Goal: Task Accomplishment & Management: Use online tool/utility

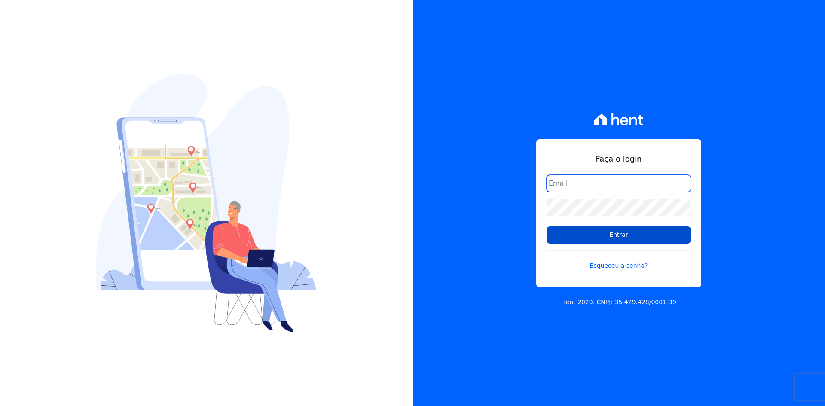
type input "administracao@vilaurbe.com.br"
click at [623, 233] on input "Entrar" at bounding box center [619, 234] width 144 height 17
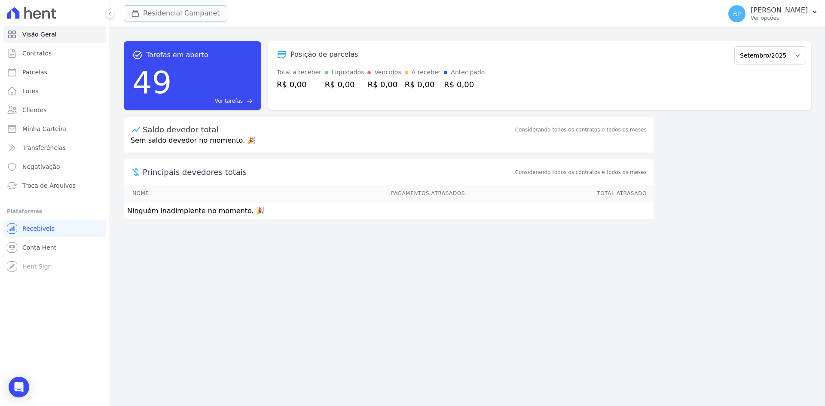
click at [177, 12] on button "Residencial Campanet" at bounding box center [176, 13] width 104 height 16
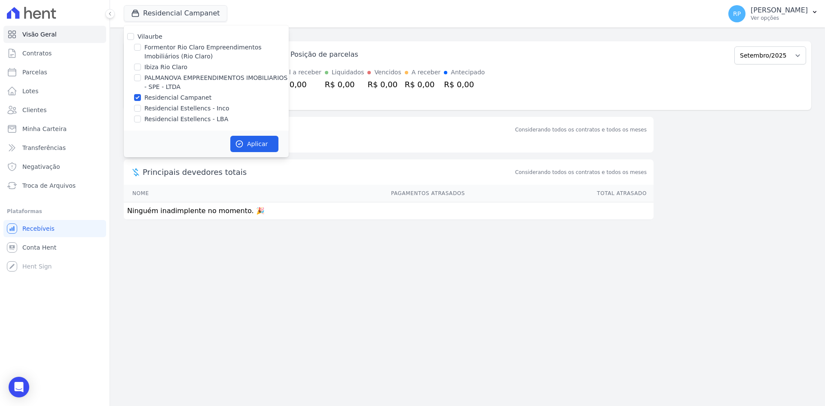
click at [172, 95] on label "Residencial Campanet" at bounding box center [177, 97] width 67 height 9
click at [141, 95] on input "Residencial Campanet" at bounding box center [137, 97] width 7 height 7
checkbox input "false"
click at [150, 76] on label "PALMANOVA EMPREENDIMENTOS IMOBILIARIOS - SPE - LTDA" at bounding box center [216, 82] width 144 height 18
click at [141, 76] on input "PALMANOVA EMPREENDIMENTOS IMOBILIARIOS - SPE - LTDA" at bounding box center [137, 77] width 7 height 7
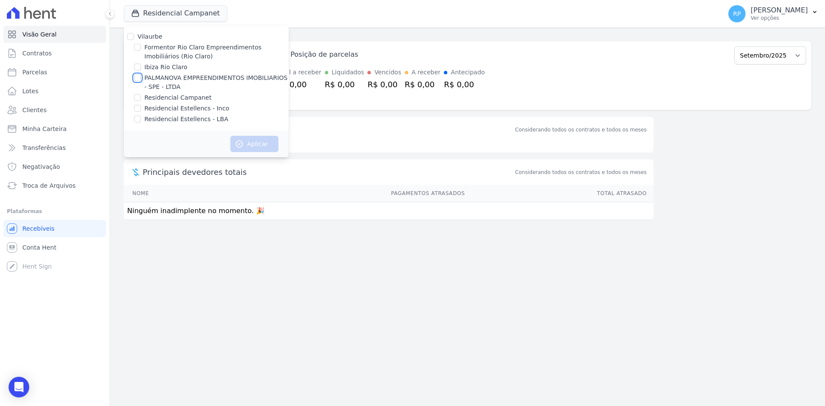
checkbox input "true"
click at [248, 143] on button "Aplicar" at bounding box center [254, 144] width 48 height 16
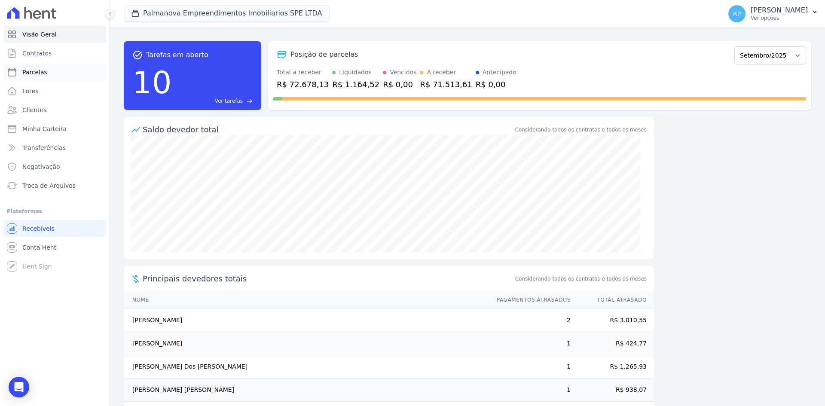
click at [41, 71] on span "Parcelas" at bounding box center [34, 72] width 25 height 9
select select
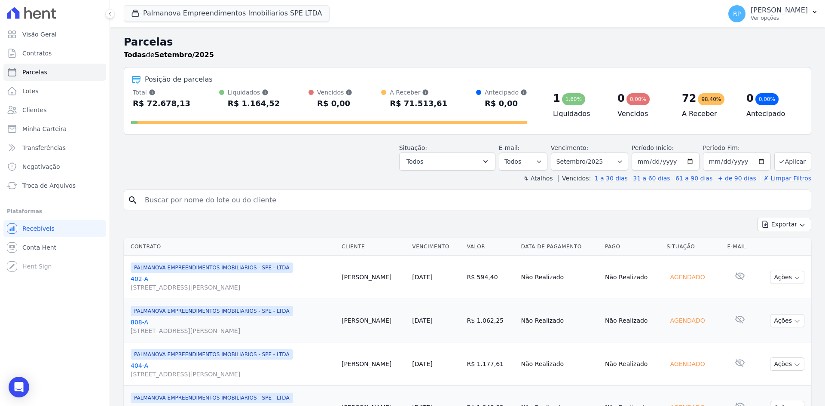
click at [237, 205] on input "search" at bounding box center [474, 200] width 668 height 17
type input "Ingrid"
select select
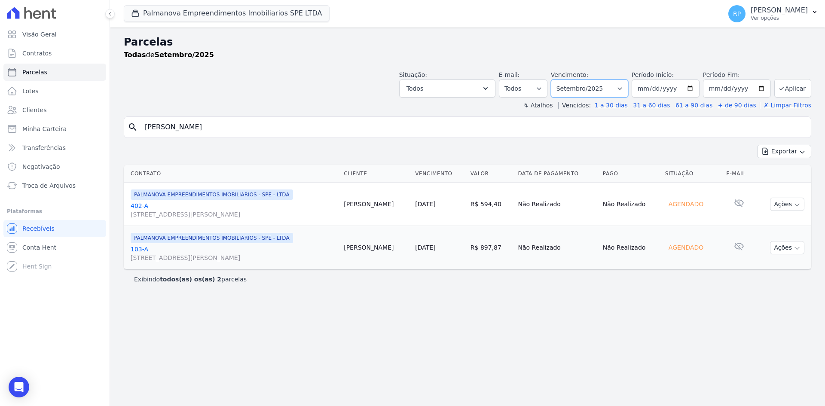
click at [628, 87] on select "Filtrar por período ──────── Todos os meses Abril/2025 Maio/2025 Junho/2025 Jul…" at bounding box center [589, 88] width 77 height 18
select select "08/2025"
click at [563, 79] on select "Filtrar por período ──────── Todos os meses Abril/2025 Maio/2025 Junho/2025 Jul…" at bounding box center [589, 88] width 77 height 18
select select
click at [330, 321] on div "Parcelas Todas de Agosto/2025 Situação: Agendado Em Aberto Pago Processando Can…" at bounding box center [467, 216] width 715 height 379
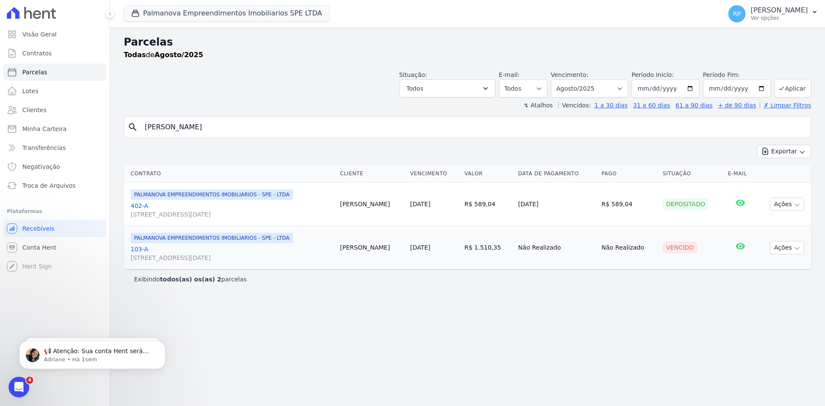
drag, startPoint x: 174, startPoint y: 132, endPoint x: 117, endPoint y: 122, distance: 57.1
click at [117, 122] on div "Parcelas Todas de Agosto/2025 Situação: Agendado Em Aberto Pago Processando Can…" at bounding box center [467, 216] width 715 height 379
type input "juliana"
select select
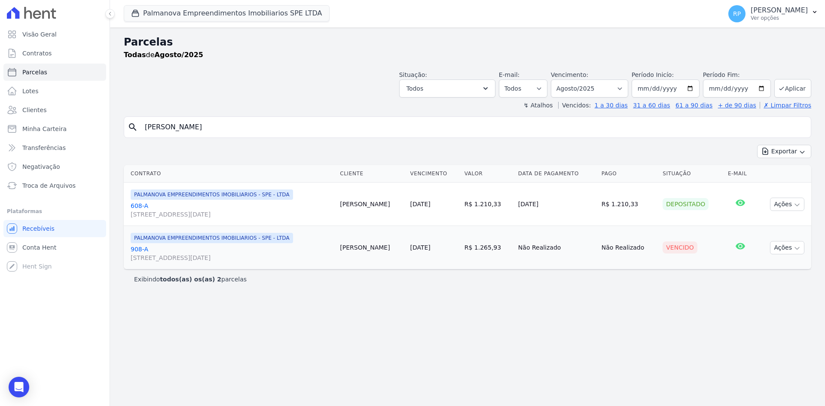
click at [519, 316] on div "Parcelas Todas de Agosto/2025 Situação: Agendado Em Aberto Pago Processando Can…" at bounding box center [467, 216] width 715 height 379
drag, startPoint x: 173, startPoint y: 128, endPoint x: 128, endPoint y: 121, distance: 45.7
click at [128, 121] on div "search juliana" at bounding box center [467, 126] width 687 height 21
type input "ingrid"
select select
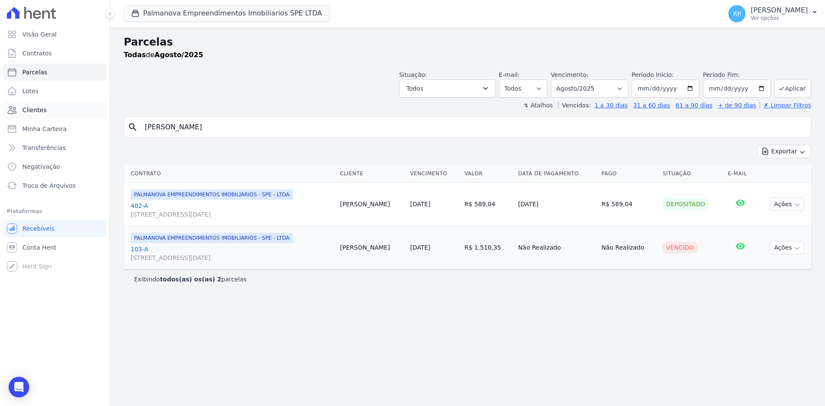
drag, startPoint x: 196, startPoint y: 128, endPoint x: 106, endPoint y: 115, distance: 90.7
click at [84, 113] on div "Visão Geral Contratos Parcelas Lotes Clientes Minha Carteira Transferências Neg…" at bounding box center [412, 203] width 825 height 406
type input "juliana"
select select
click at [540, 80] on select "Todos Lido Não-lido" at bounding box center [523, 88] width 49 height 18
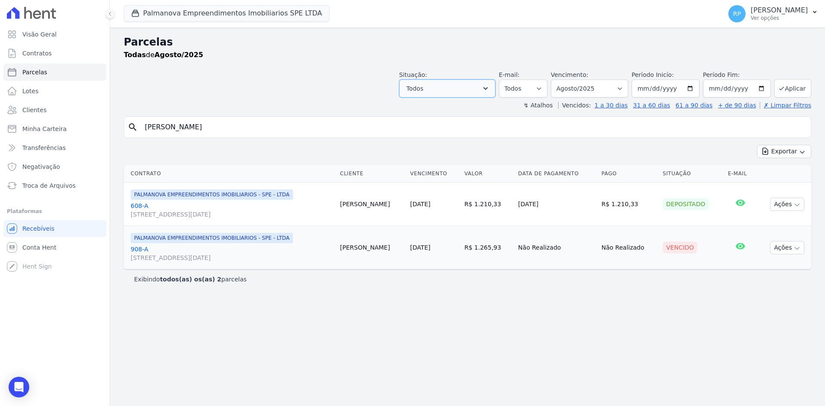
click at [476, 80] on button "Todos" at bounding box center [447, 88] width 96 height 18
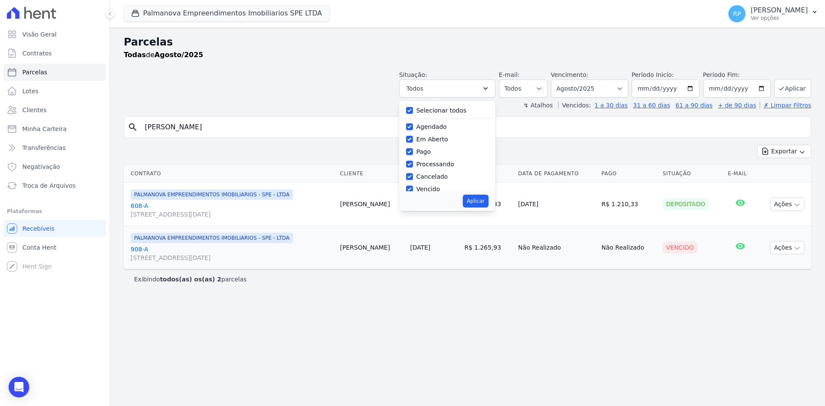
click at [441, 110] on label "Selecionar todos" at bounding box center [441, 110] width 50 height 7
click at [413, 110] on input "Selecionar todos" at bounding box center [409, 110] width 7 height 7
checkbox input "false"
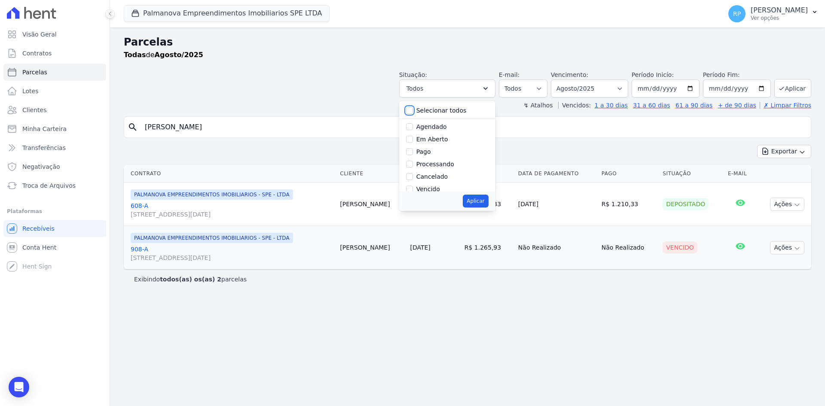
checkbox input "false"
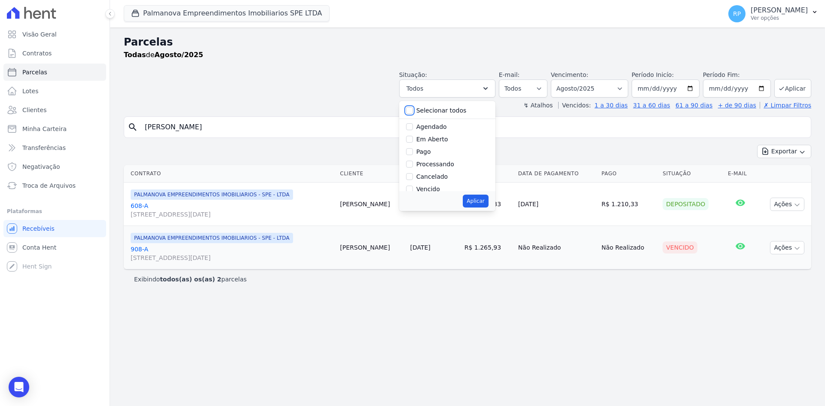
checkbox input "false"
click at [439, 132] on label "Vencido" at bounding box center [428, 131] width 24 height 7
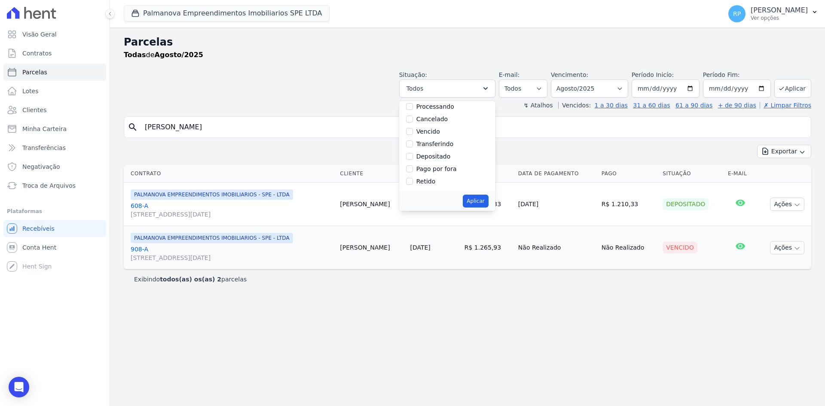
click at [413, 132] on input "Vencido" at bounding box center [409, 131] width 7 height 7
checkbox input "true"
click at [488, 198] on button "Aplicar" at bounding box center [475, 201] width 25 height 13
select select "overdue"
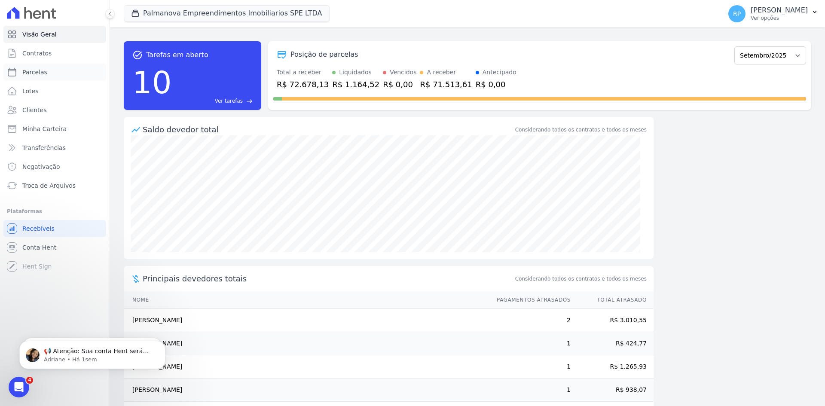
drag, startPoint x: 37, startPoint y: 70, endPoint x: 111, endPoint y: 89, distance: 76.7
click at [37, 70] on span "Parcelas" at bounding box center [34, 72] width 25 height 9
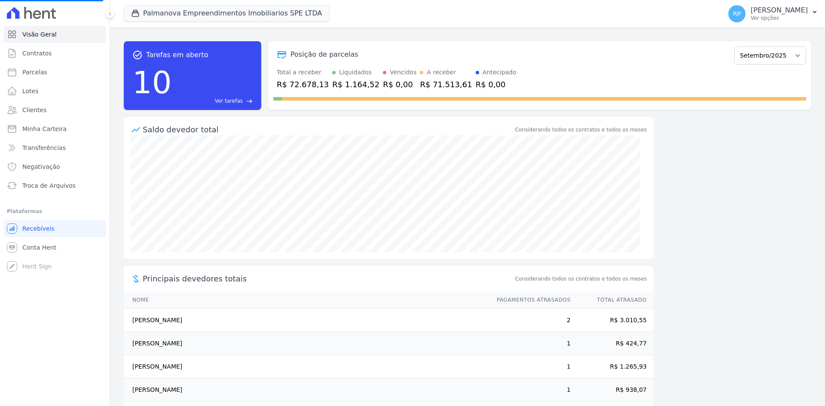
select select
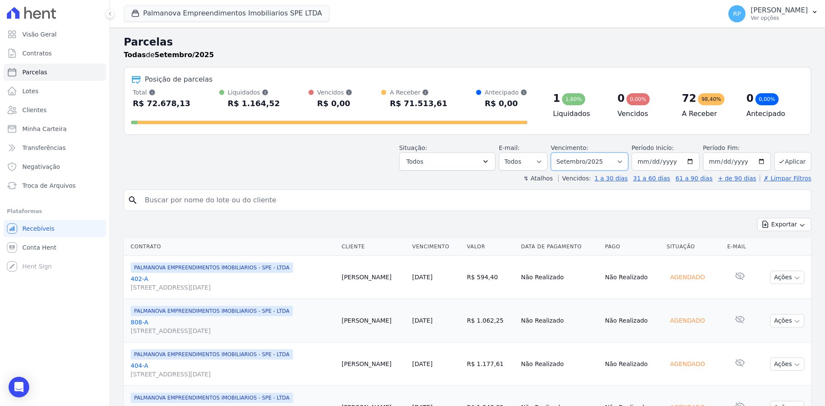
click at [625, 159] on select "Filtrar por período ──────── Todos os meses Abril/2025 Maio/2025 Junho/2025 Jul…" at bounding box center [589, 162] width 77 height 18
select select "08/2025"
click at [556, 153] on select "Filtrar por período ──────── Todos os meses Abril/2025 Maio/2025 Junho/2025 Jul…" at bounding box center [589, 162] width 77 height 18
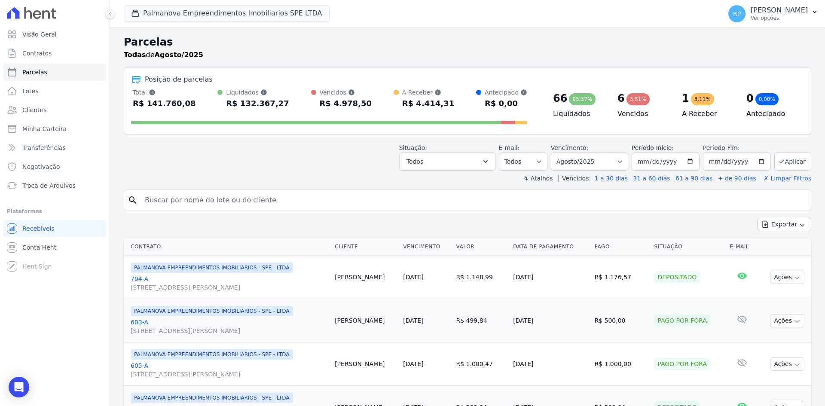
select select
click at [474, 157] on button "Todos" at bounding box center [447, 162] width 96 height 18
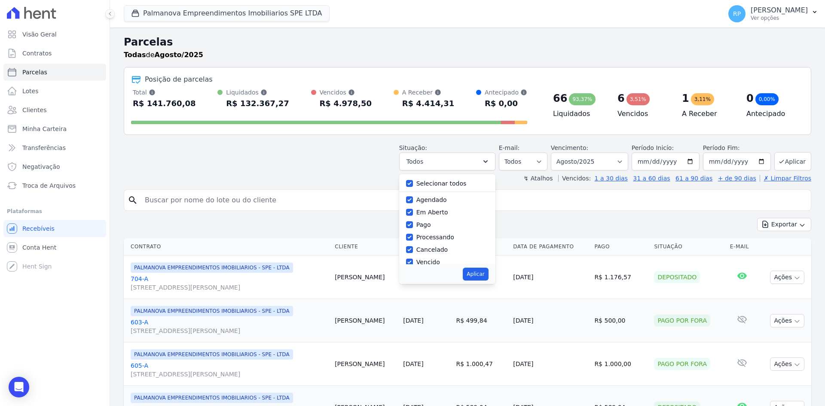
click at [432, 184] on label "Selecionar todos" at bounding box center [441, 183] width 50 height 7
click at [413, 184] on input "Selecionar todos" at bounding box center [409, 183] width 7 height 7
checkbox input "false"
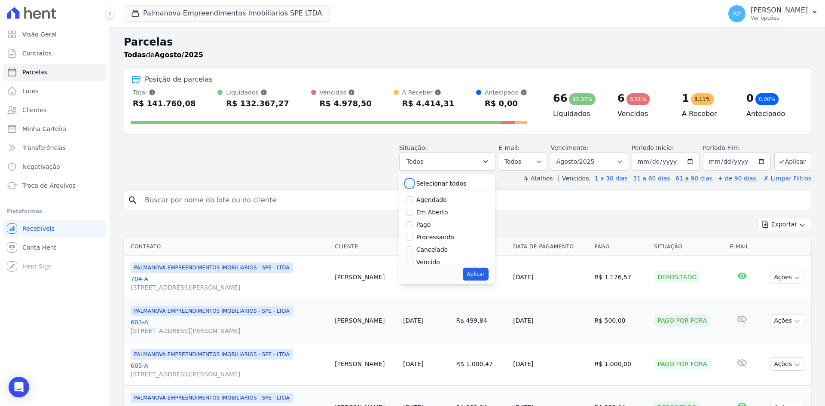
checkbox input "false"
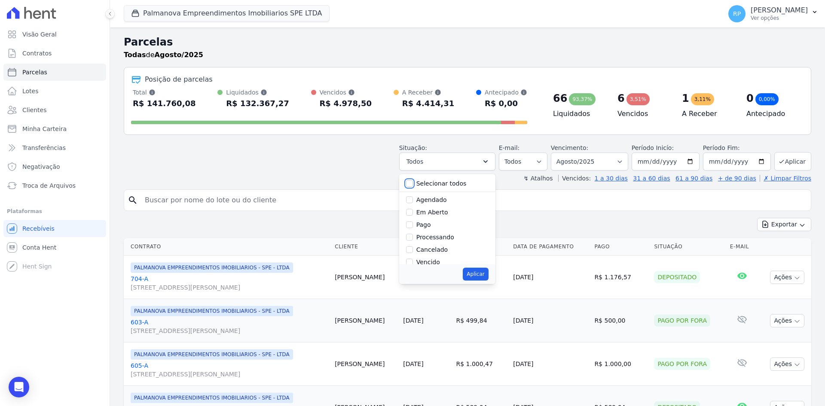
checkbox input "false"
click at [431, 204] on label "Vencido" at bounding box center [428, 204] width 24 height 7
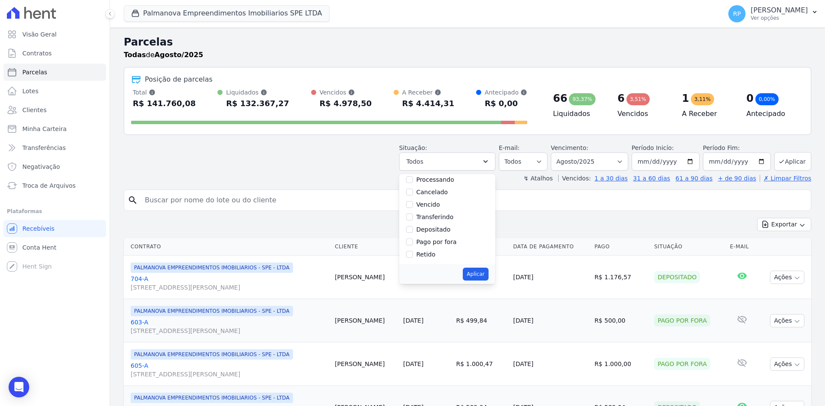
click at [413, 204] on input "Vencido" at bounding box center [409, 204] width 7 height 7
checkbox input "true"
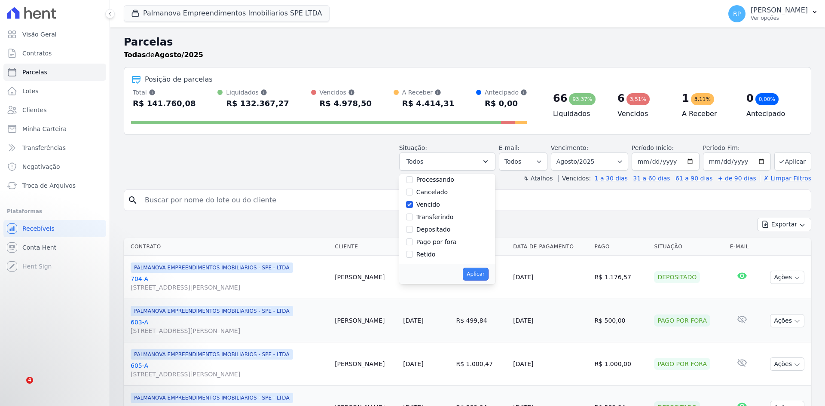
click at [485, 275] on button "Aplicar" at bounding box center [475, 274] width 25 height 13
select select "overdue"
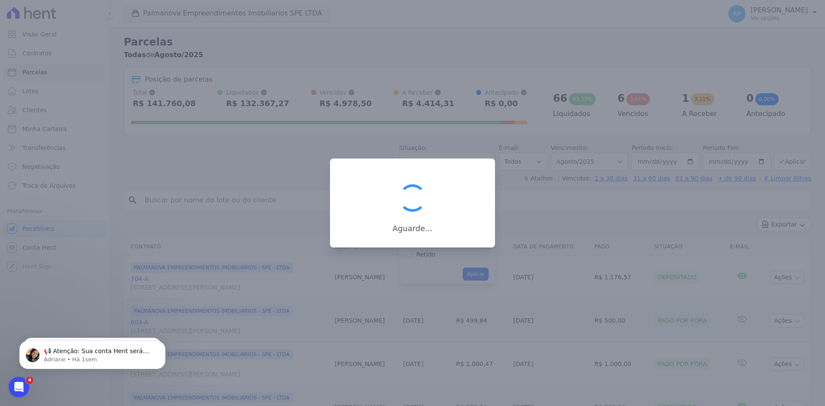
scroll to position [15, 0]
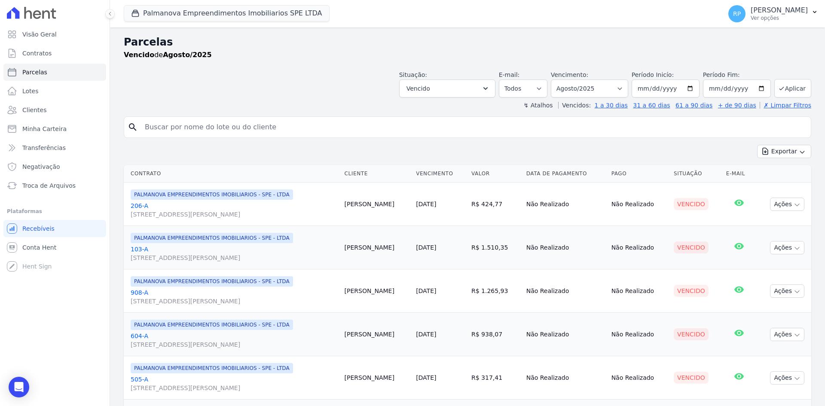
select select
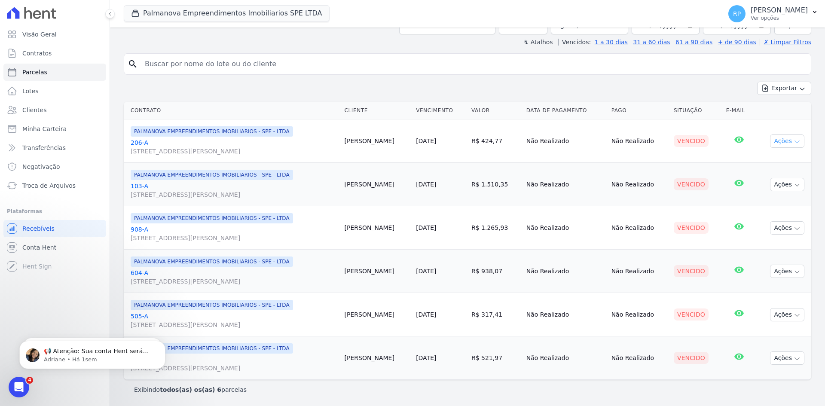
click at [780, 143] on button "Ações" at bounding box center [787, 140] width 34 height 13
